Goal: Information Seeking & Learning: Check status

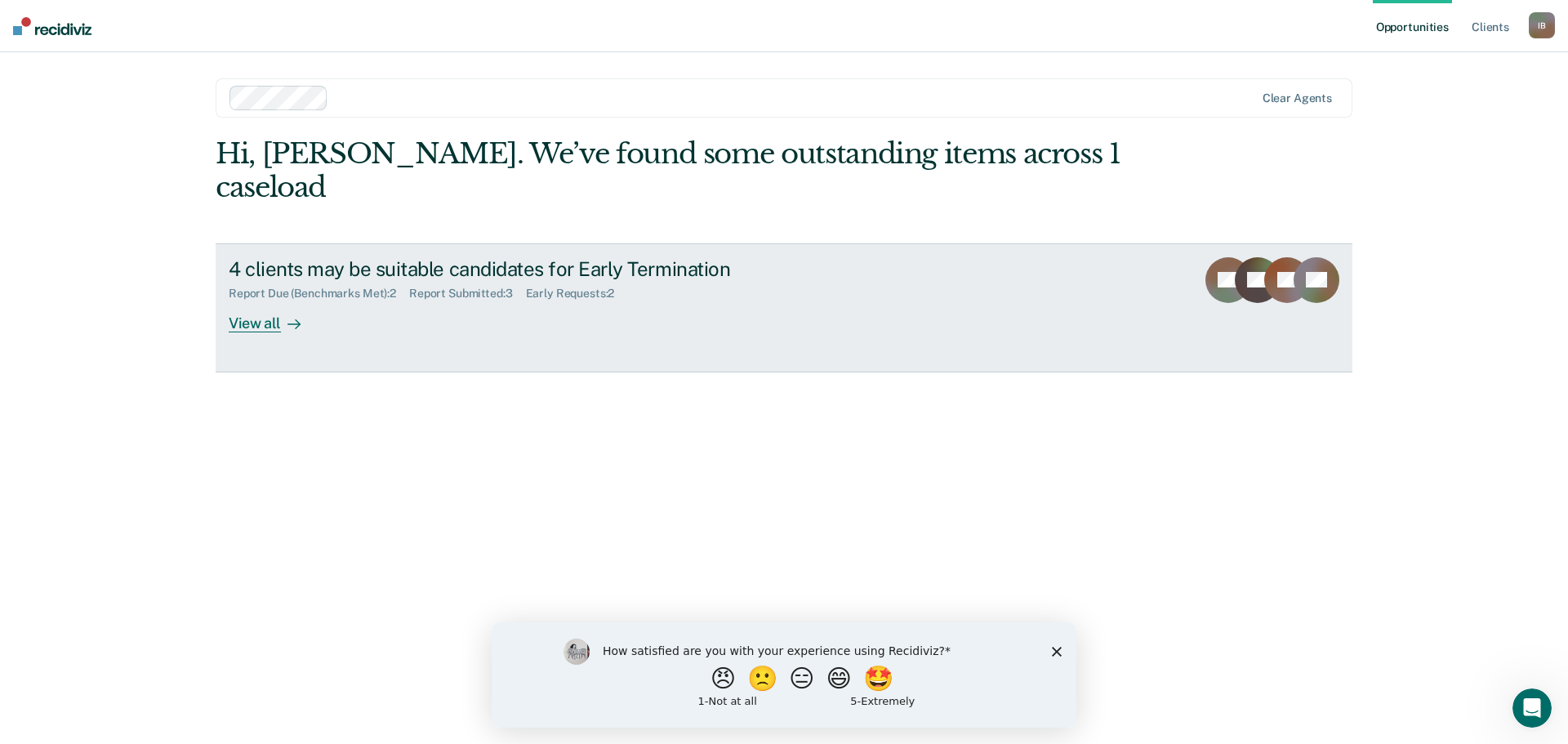
click at [270, 300] on div "View all" at bounding box center [275, 316] width 91 height 32
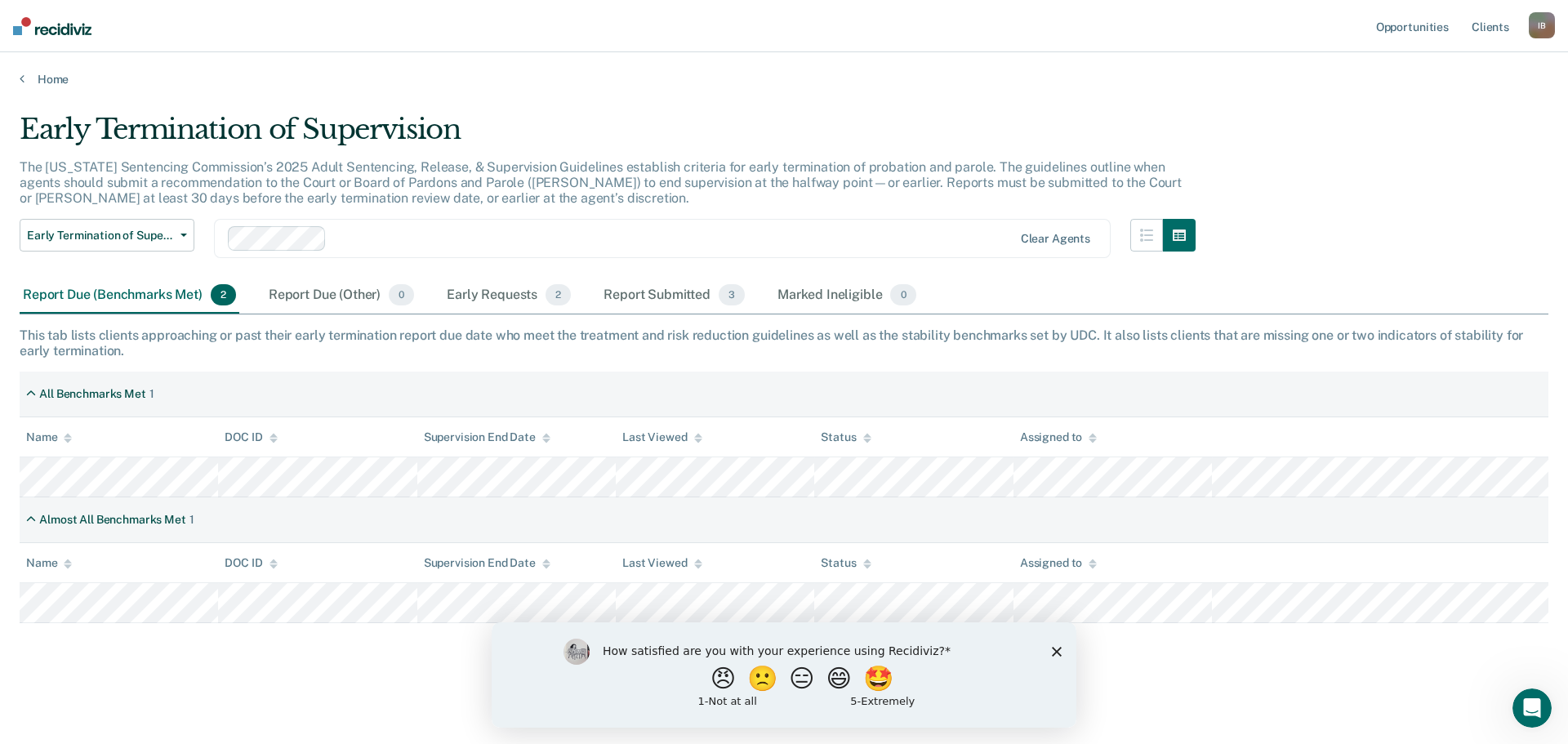
click at [1048, 650] on div "How satisfied are you with your experience using Recidiviz? 😠 🙁 😑 😄 🤩 1 - Not a…" at bounding box center [784, 674] width 585 height 105
click at [1051, 646] on icon "Close survey" at bounding box center [1056, 651] width 10 height 10
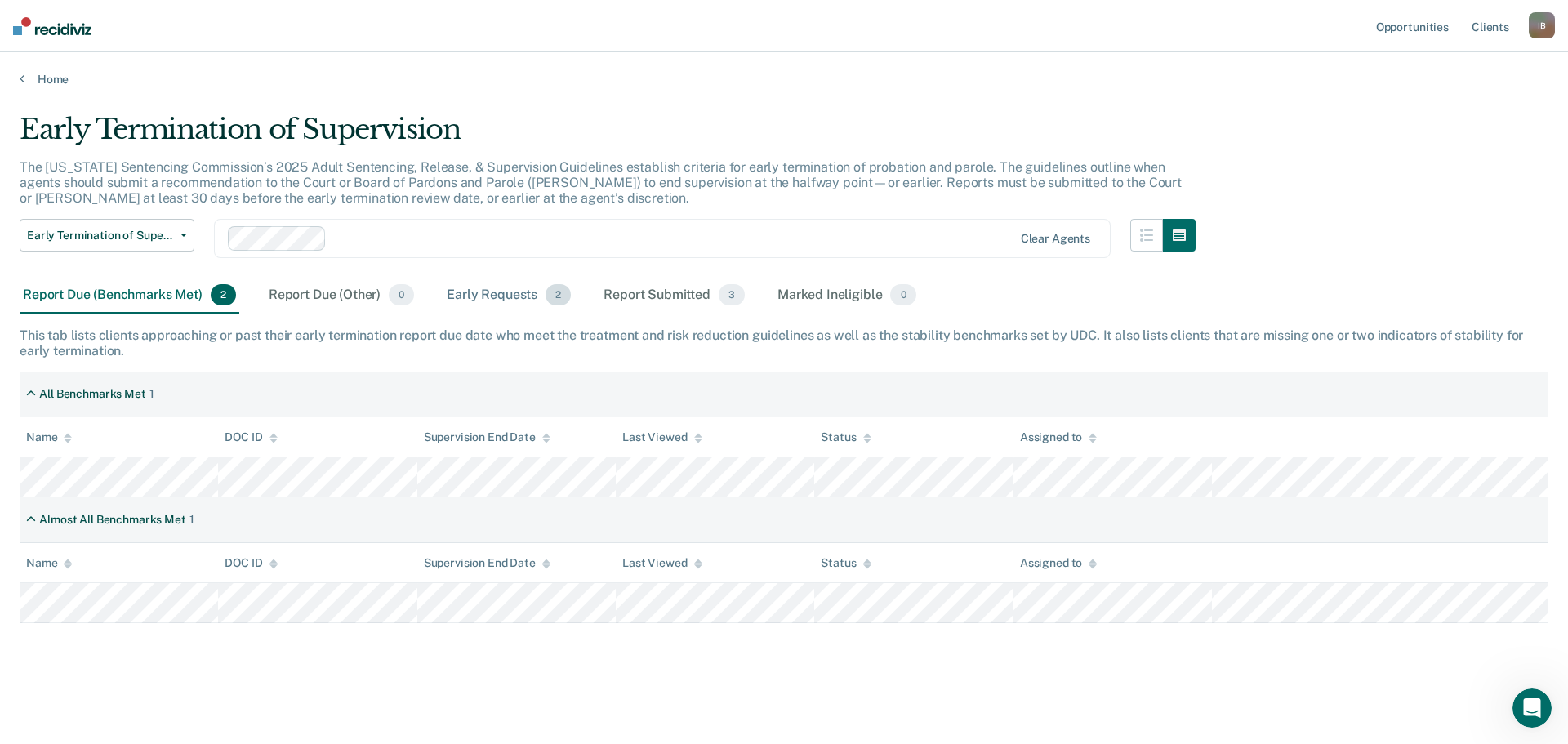
click at [479, 294] on div "Early Requests 2" at bounding box center [508, 295] width 131 height 36
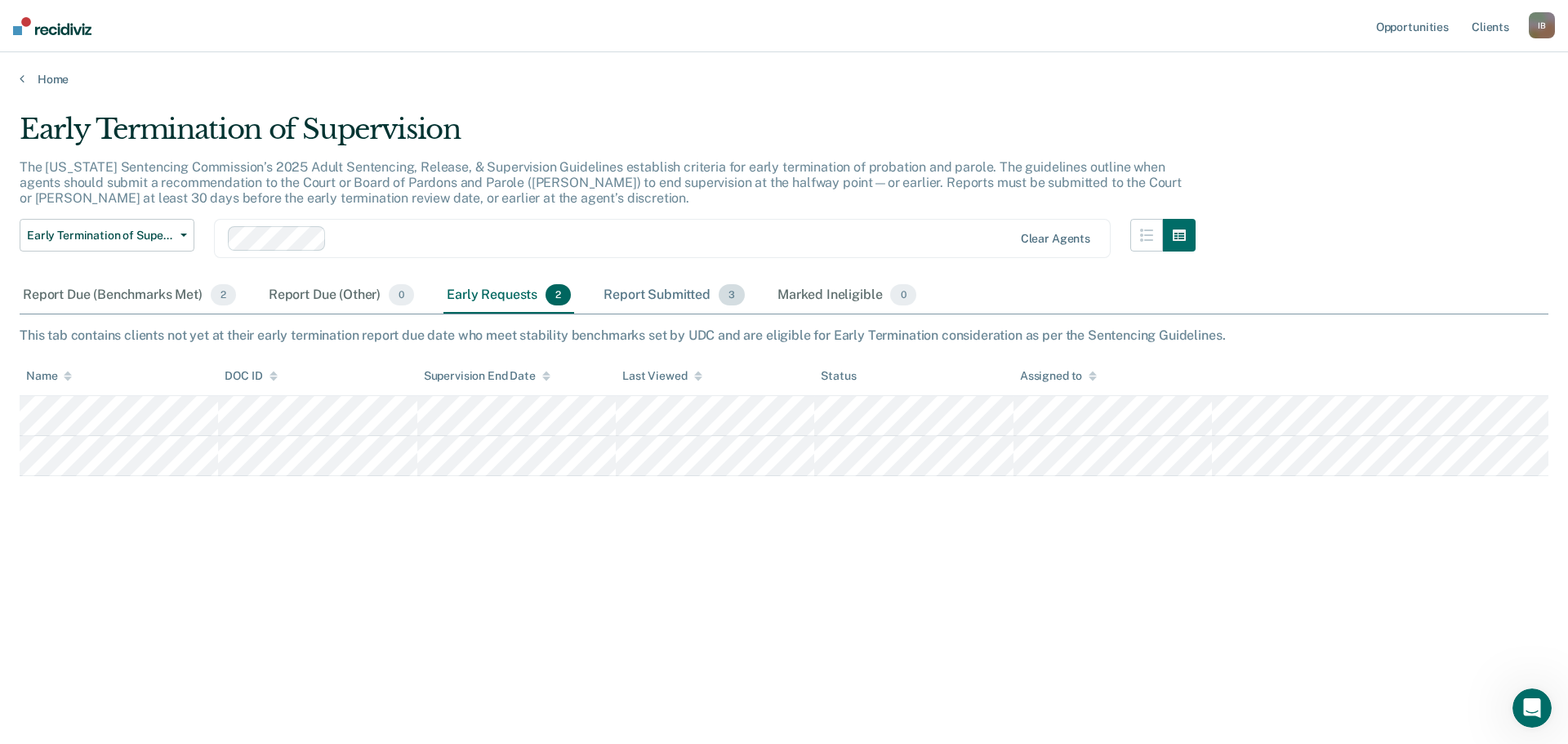
click at [674, 292] on div "Report Submitted 3" at bounding box center [674, 295] width 148 height 36
